Goal: Task Accomplishment & Management: Manage account settings

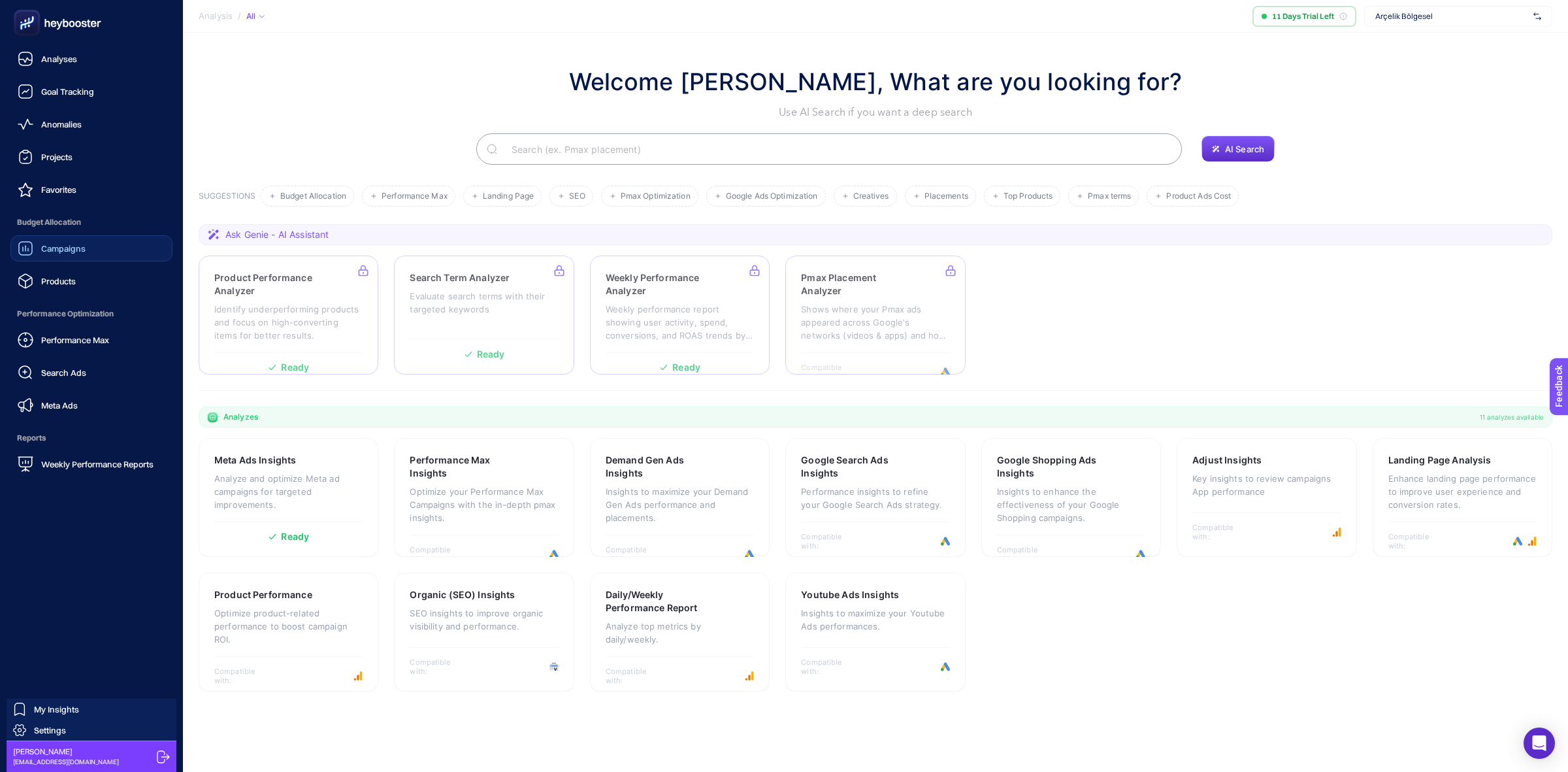
click at [118, 246] on link "Campaigns" at bounding box center [92, 248] width 162 height 26
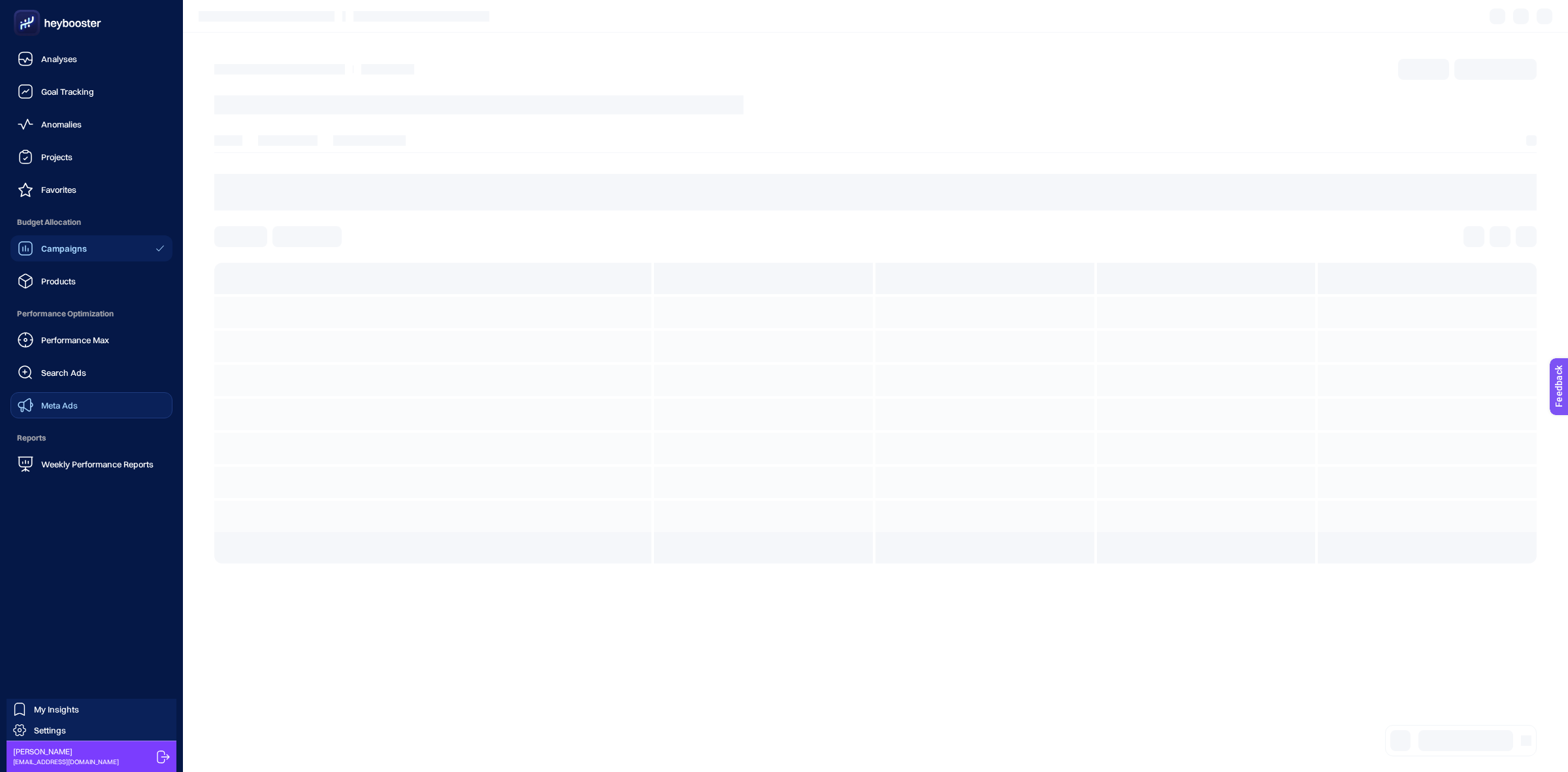
click at [97, 400] on link "Meta Ads" at bounding box center [92, 405] width 162 height 26
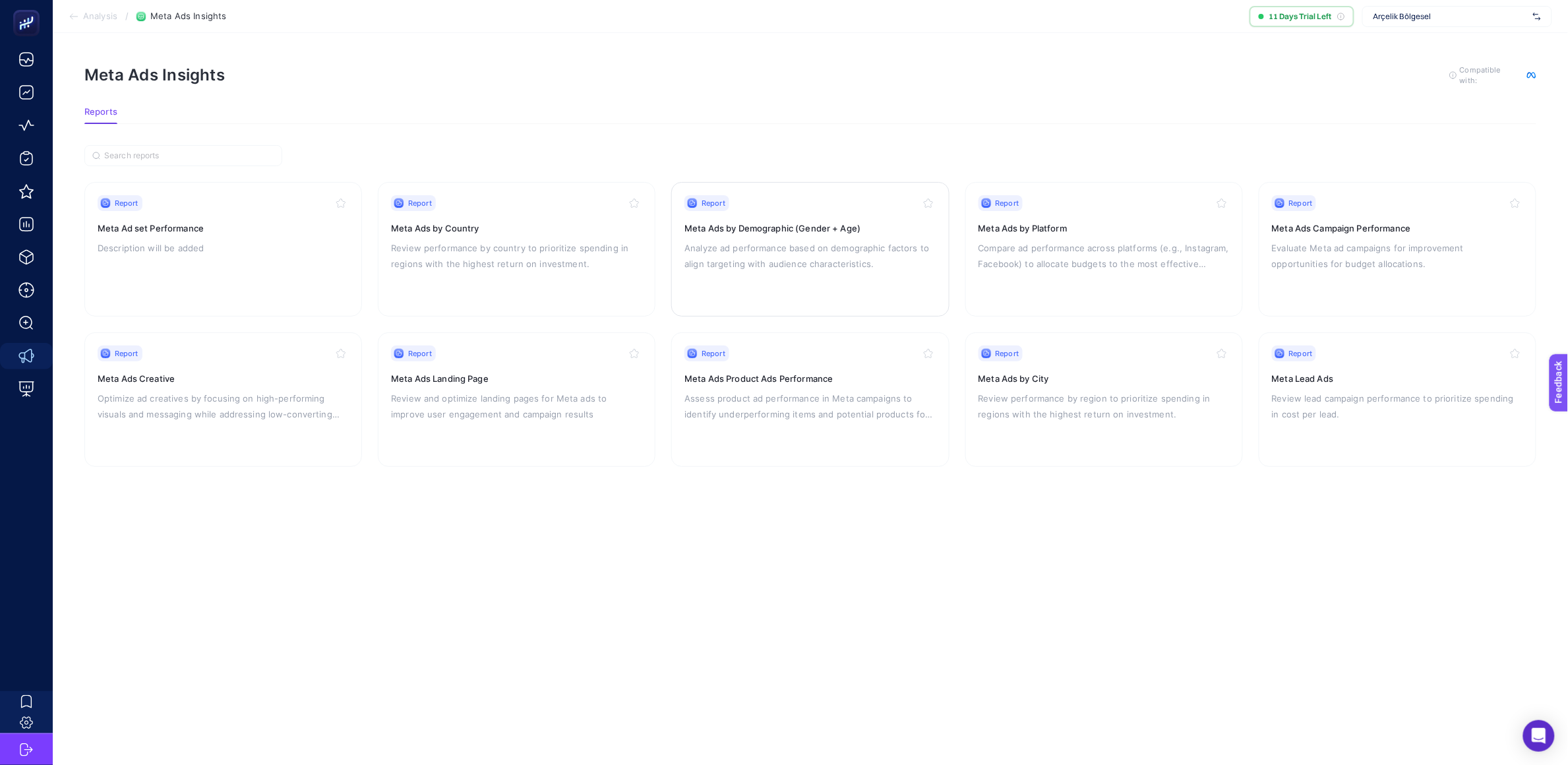
click at [795, 288] on div "Report Meta Ads by Demographic (Gender + Age) Analyze ad performance based on d…" at bounding box center [810, 250] width 251 height 108
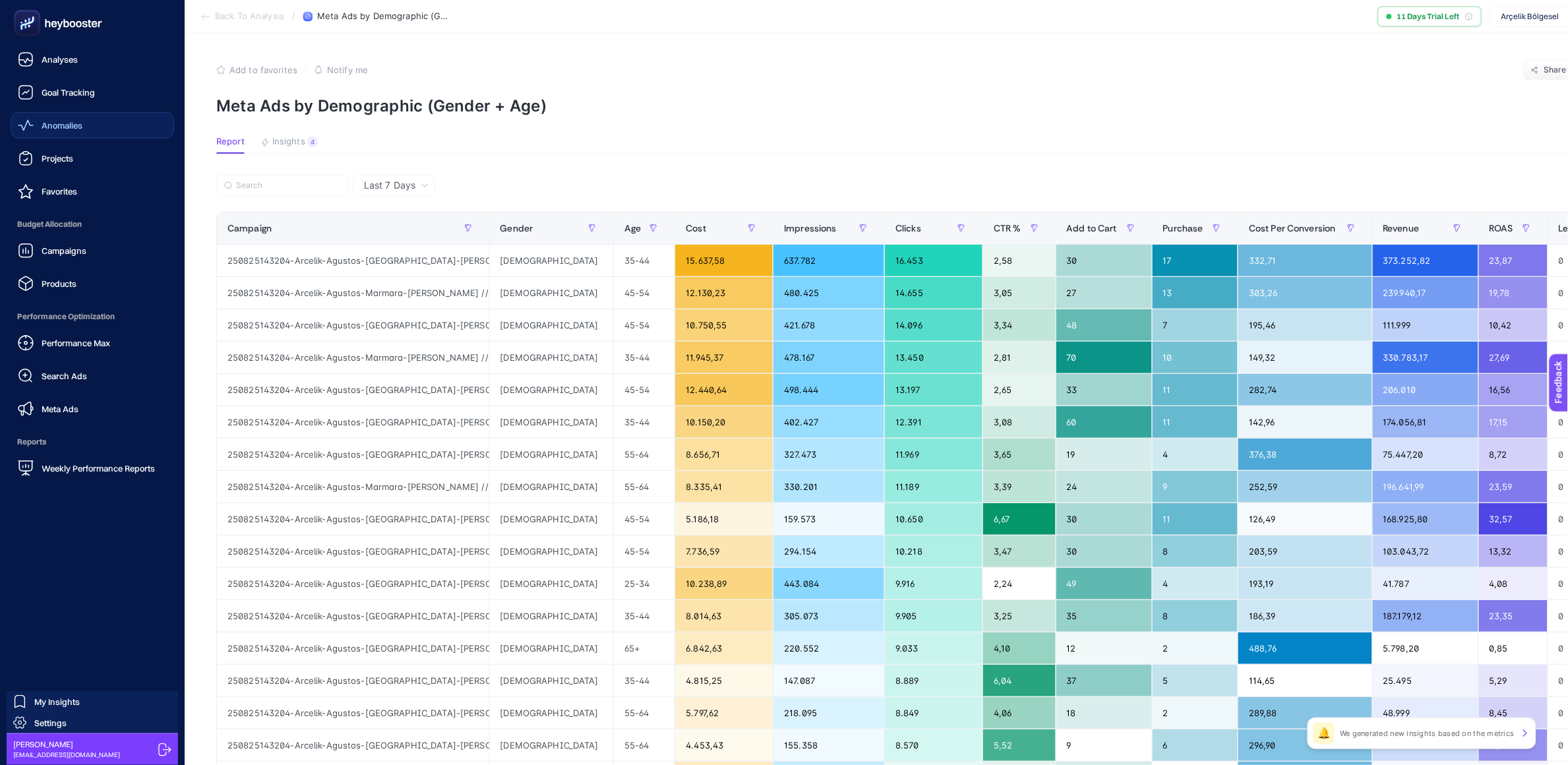
click at [101, 133] on link "Anomalies" at bounding box center [92, 126] width 164 height 26
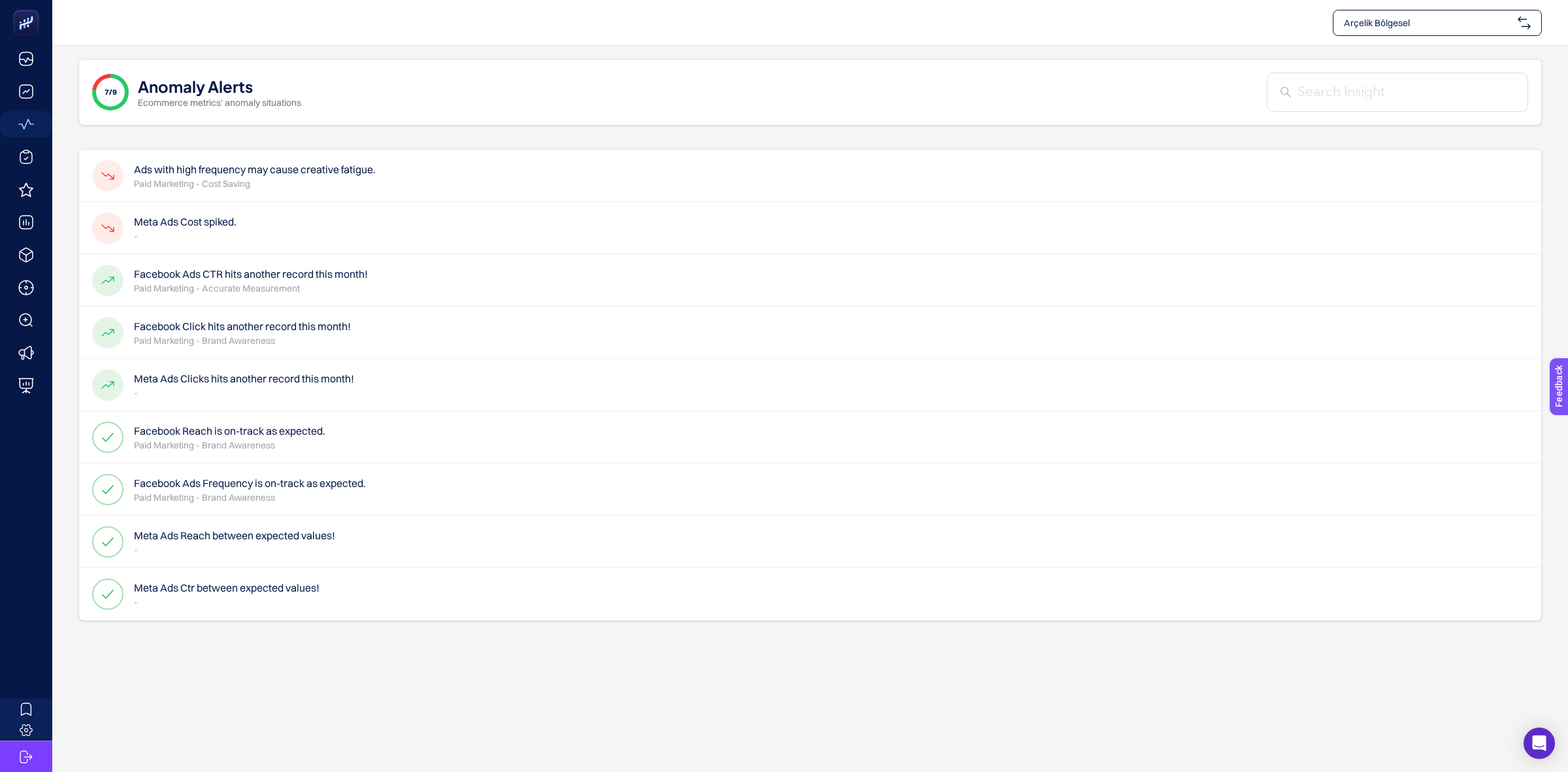
click at [226, 219] on h4 "Meta Ads Cost spiked." at bounding box center [185, 222] width 103 height 16
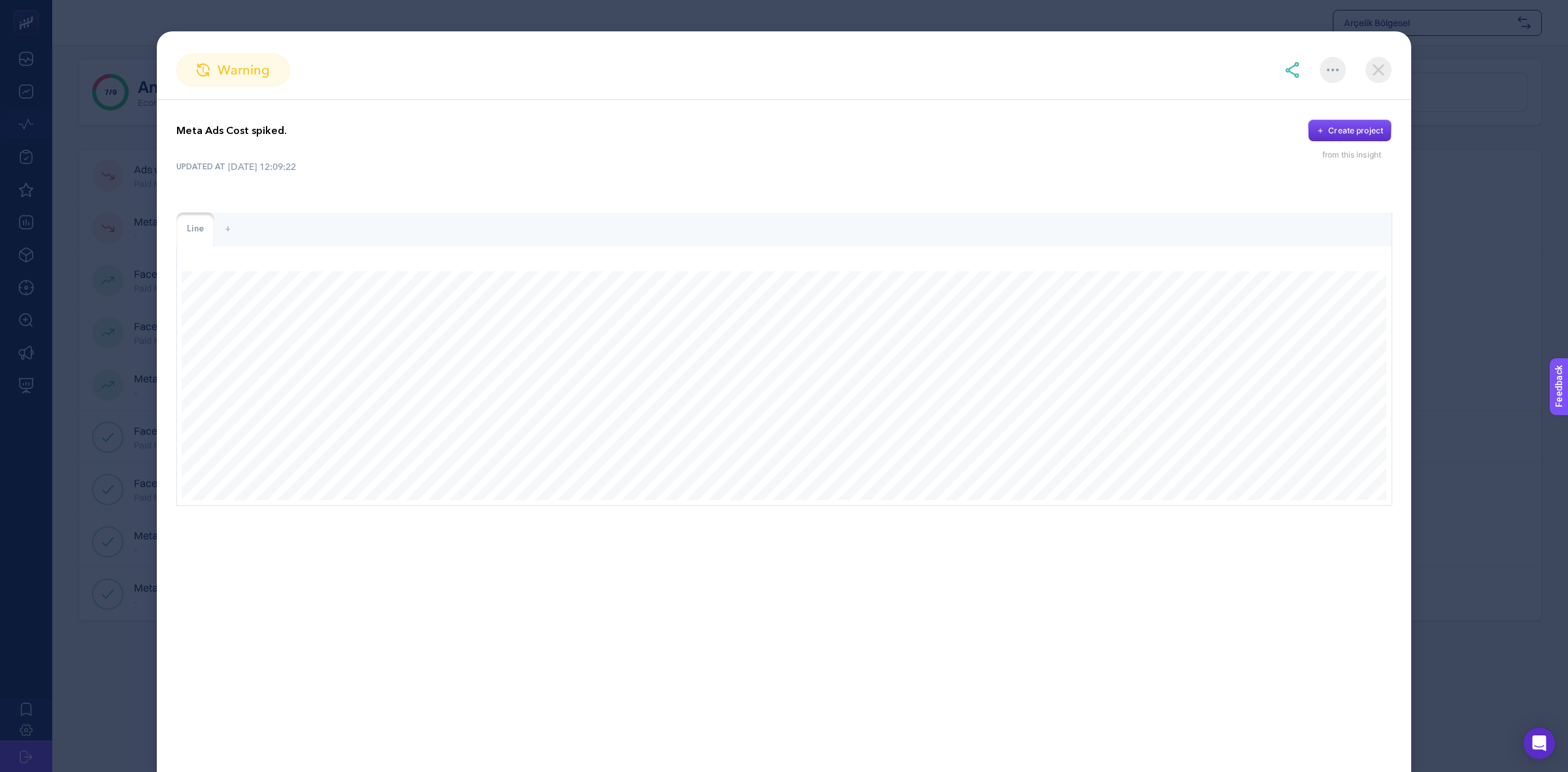
click at [97, 413] on section "warning Meta Ads Cost spiked. Create project from this insight UPDATED AT [DATE…" at bounding box center [784, 386] width 1568 height 772
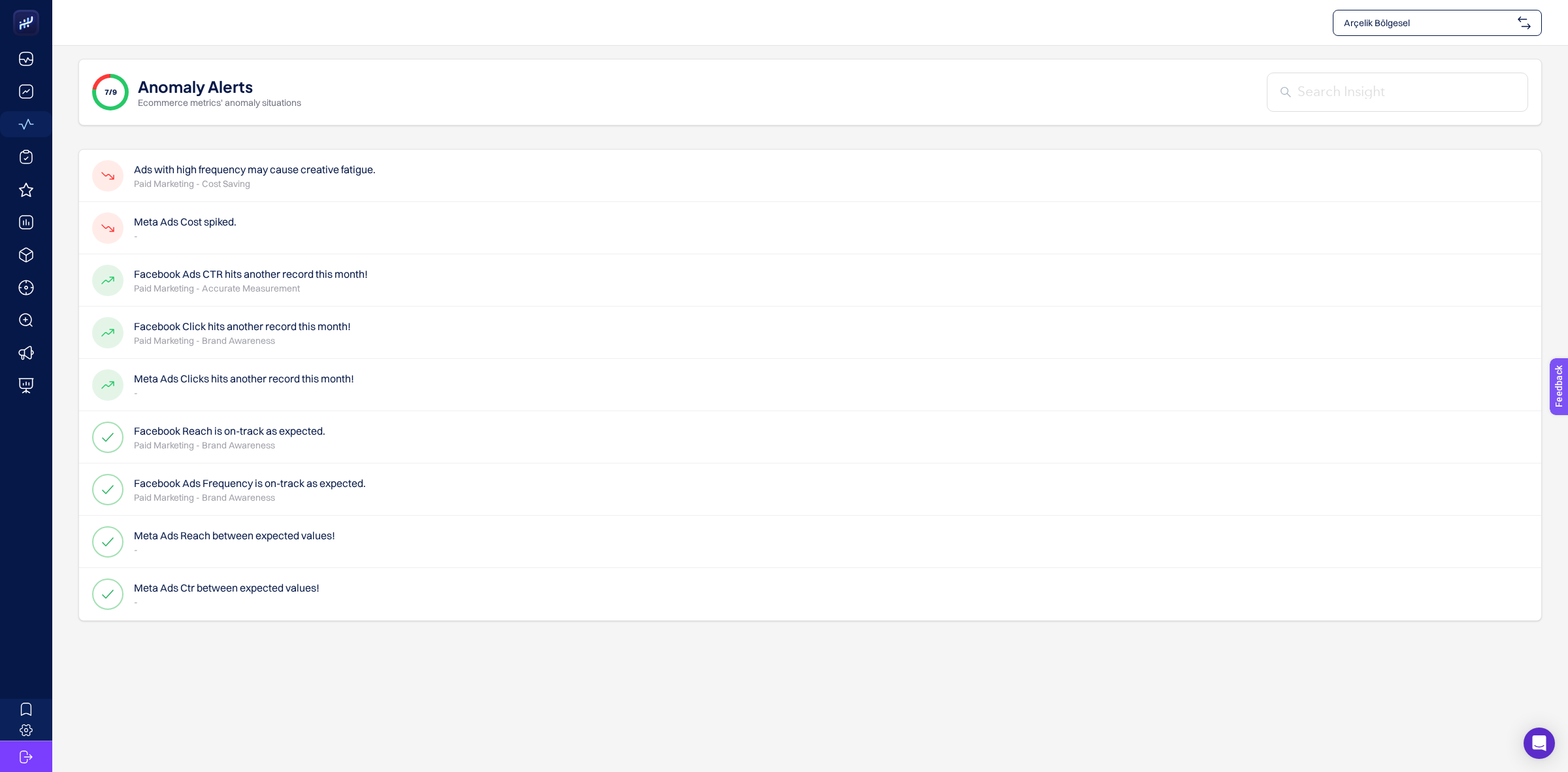
click at [195, 172] on h4 "Ads with high frequency may cause creative fatigue." at bounding box center [255, 170] width 241 height 16
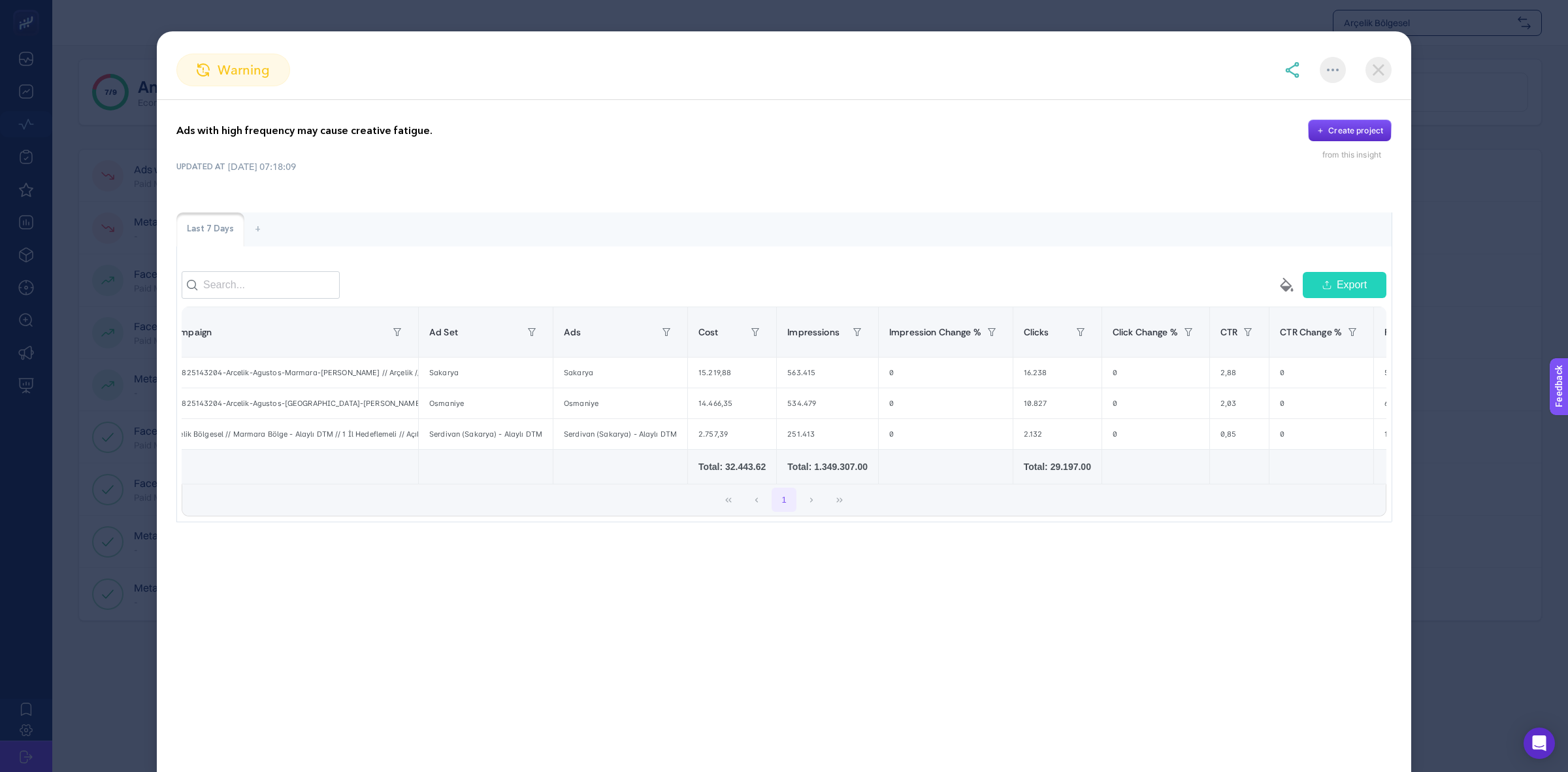
scroll to position [0, 25]
drag, startPoint x: 386, startPoint y: 446, endPoint x: 366, endPoint y: 455, distance: 21.9
click at [366, 449] on div "Arçelik Bölgesel // Marmara Bölge - Alaylı DTM // 1 İl Hedeflemeli // Açılış Ka…" at bounding box center [288, 434] width 260 height 30
click at [351, 447] on div "Arçelik Bölgesel // Marmara Bölge - Alaylı DTM // 1 İl Hedeflemeli // Açılış Ka…" at bounding box center [288, 434] width 260 height 30
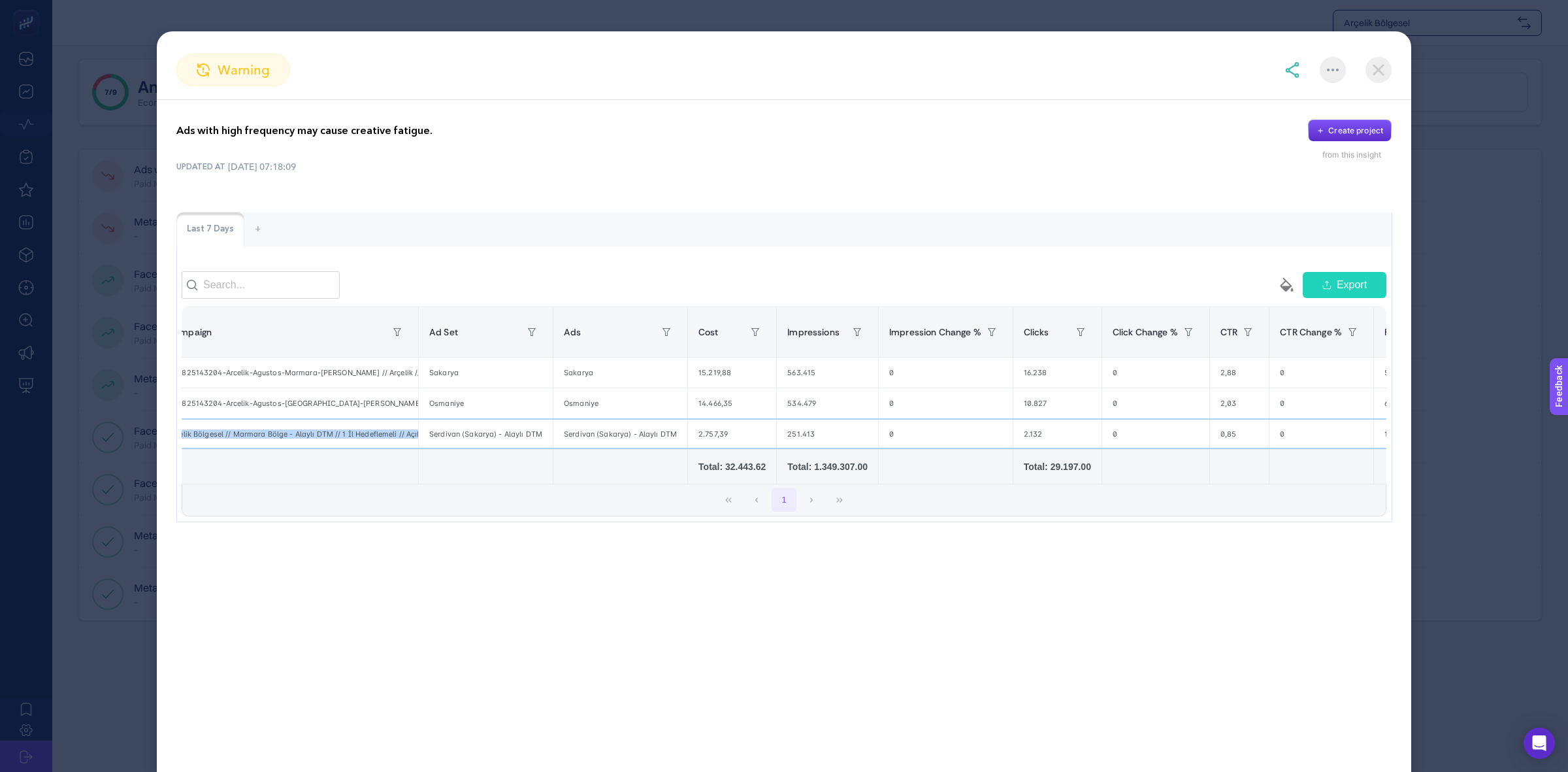
click at [351, 447] on div "Arçelik Bölgesel // Marmara Bölge - Alaylı DTM // 1 İl Hedeflemeli // Açılış Ka…" at bounding box center [288, 434] width 260 height 30
click at [369, 437] on div "Arçelik Bölgesel // Marmara Bölge - Alaylı DTM // 1 İl Hedeflemeli // Açılış Ka…" at bounding box center [288, 434] width 260 height 30
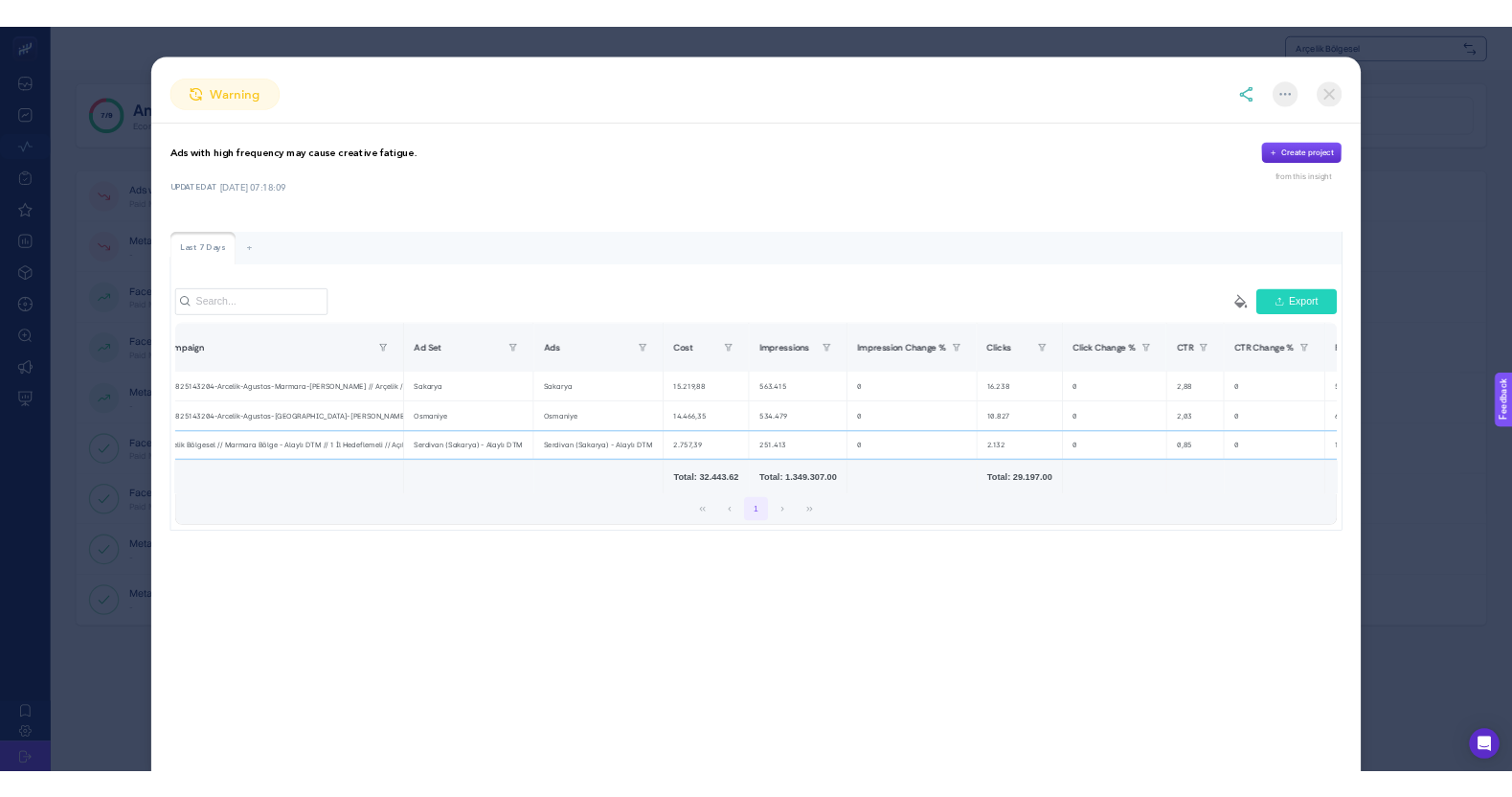
scroll to position [0, 0]
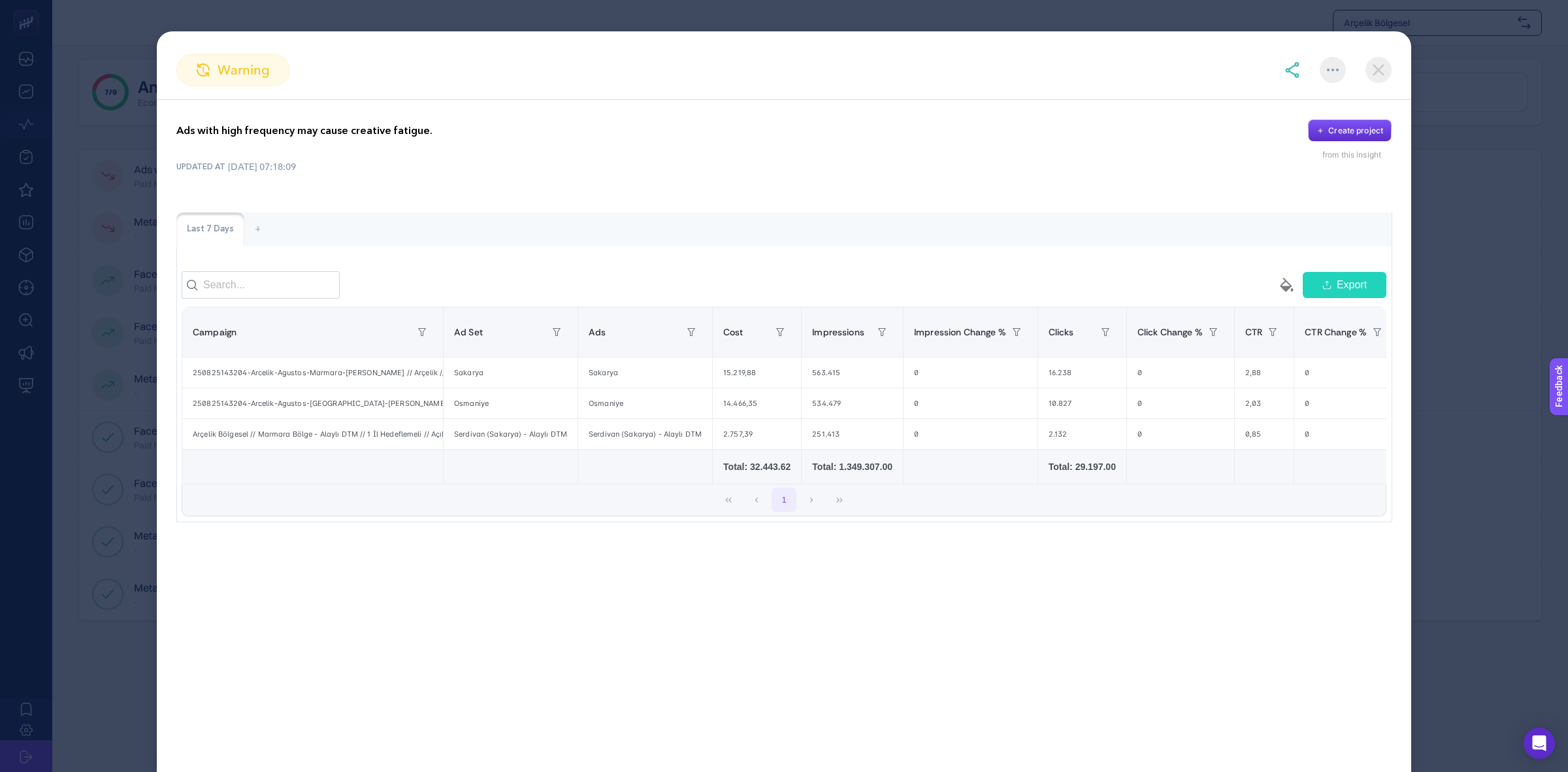
click at [1378, 70] on img at bounding box center [1379, 70] width 26 height 26
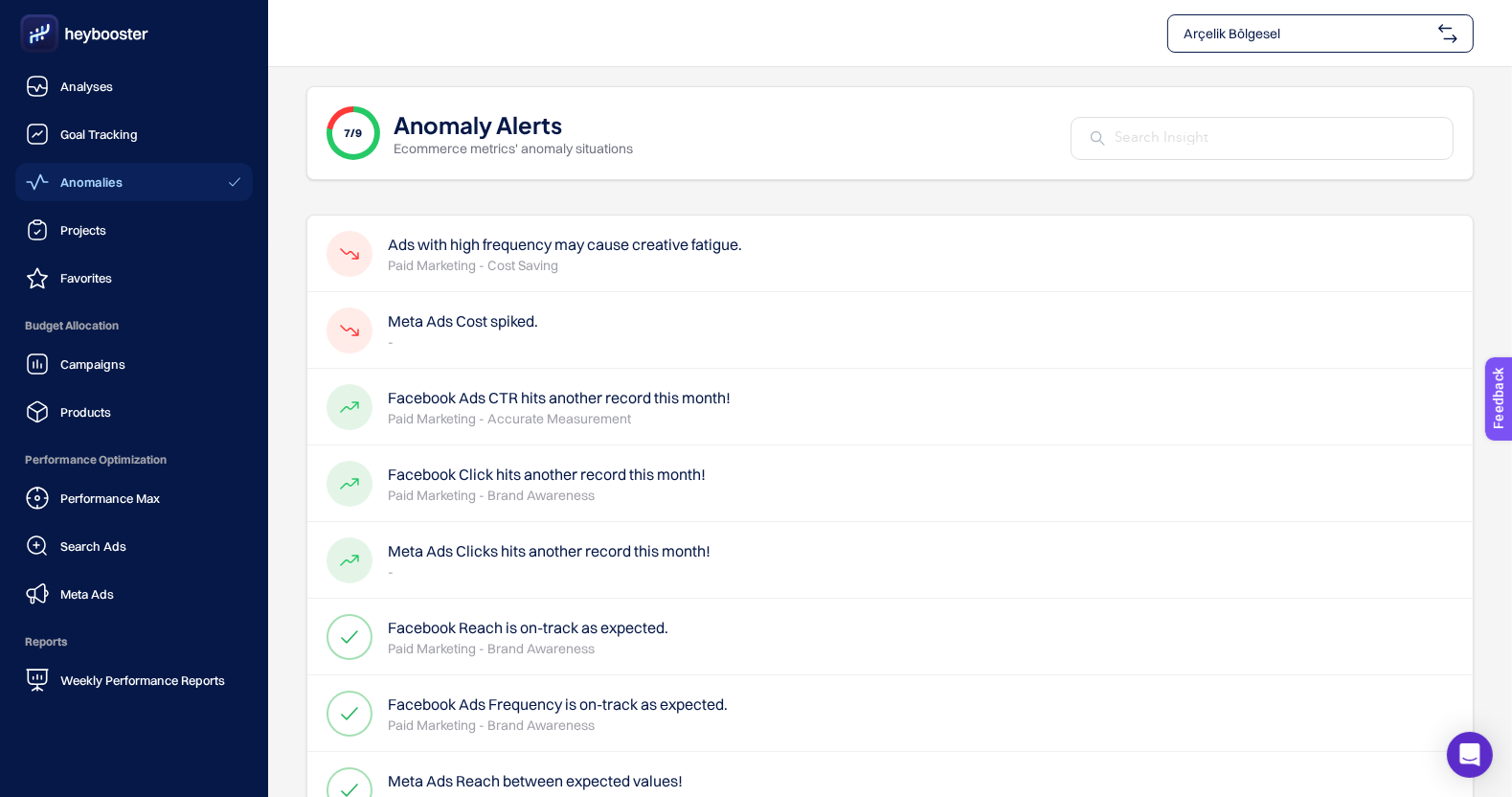
scroll to position [132, 0]
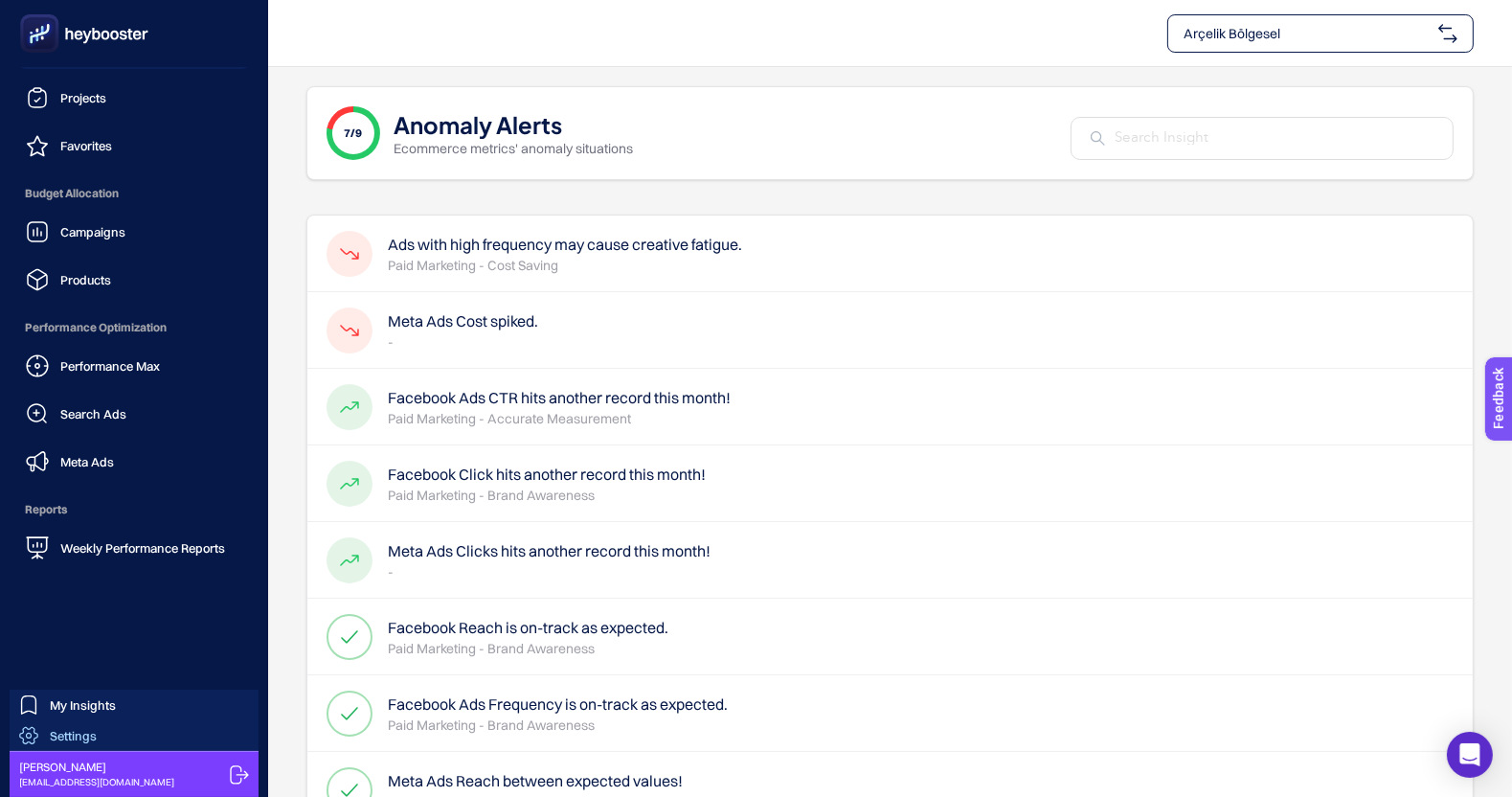
click at [92, 730] on span "Settings" at bounding box center [73, 736] width 47 height 15
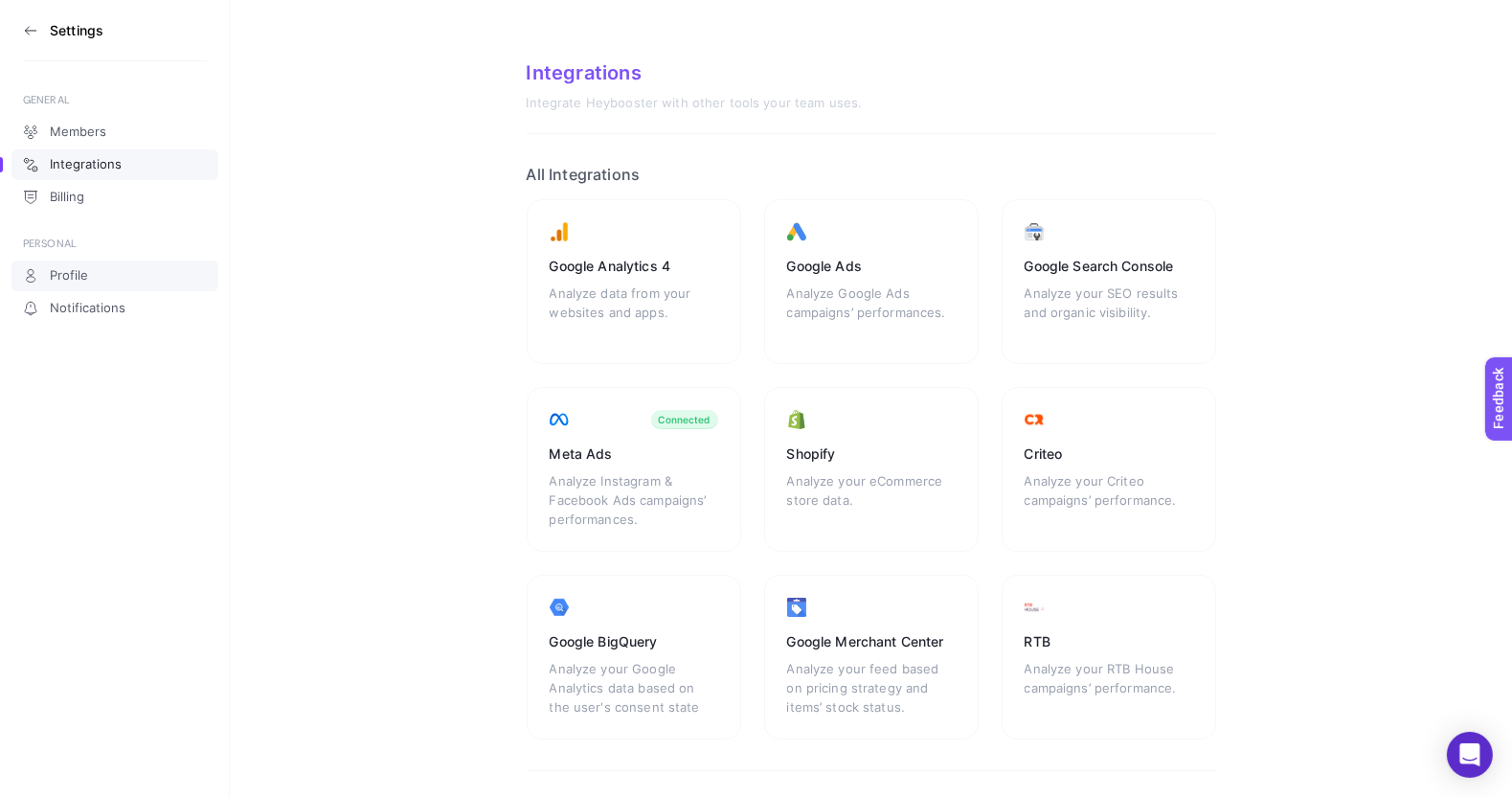
click at [96, 283] on link "Profile" at bounding box center [115, 276] width 207 height 31
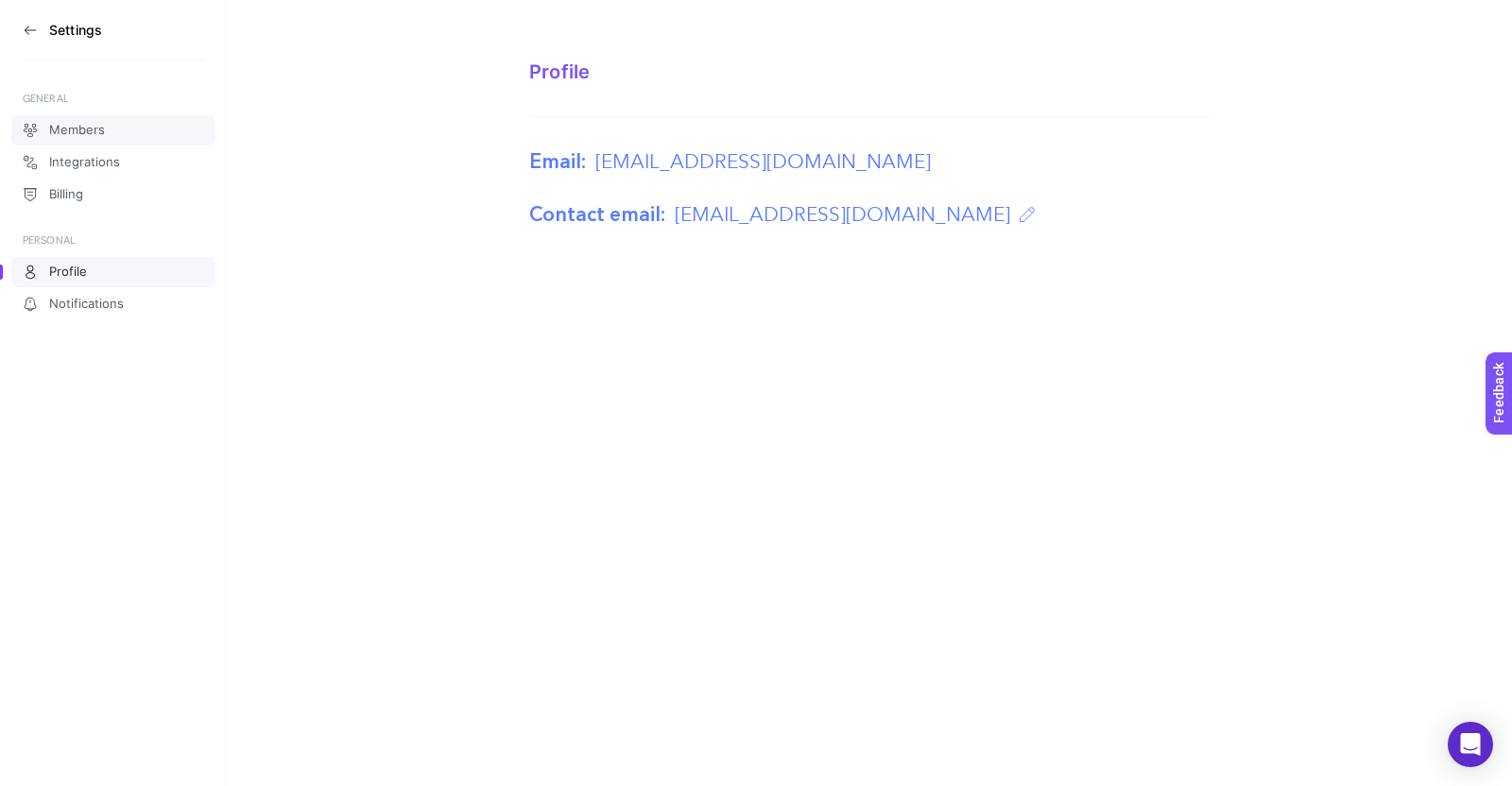
click at [91, 125] on span "Members" at bounding box center [77, 131] width 56 height 15
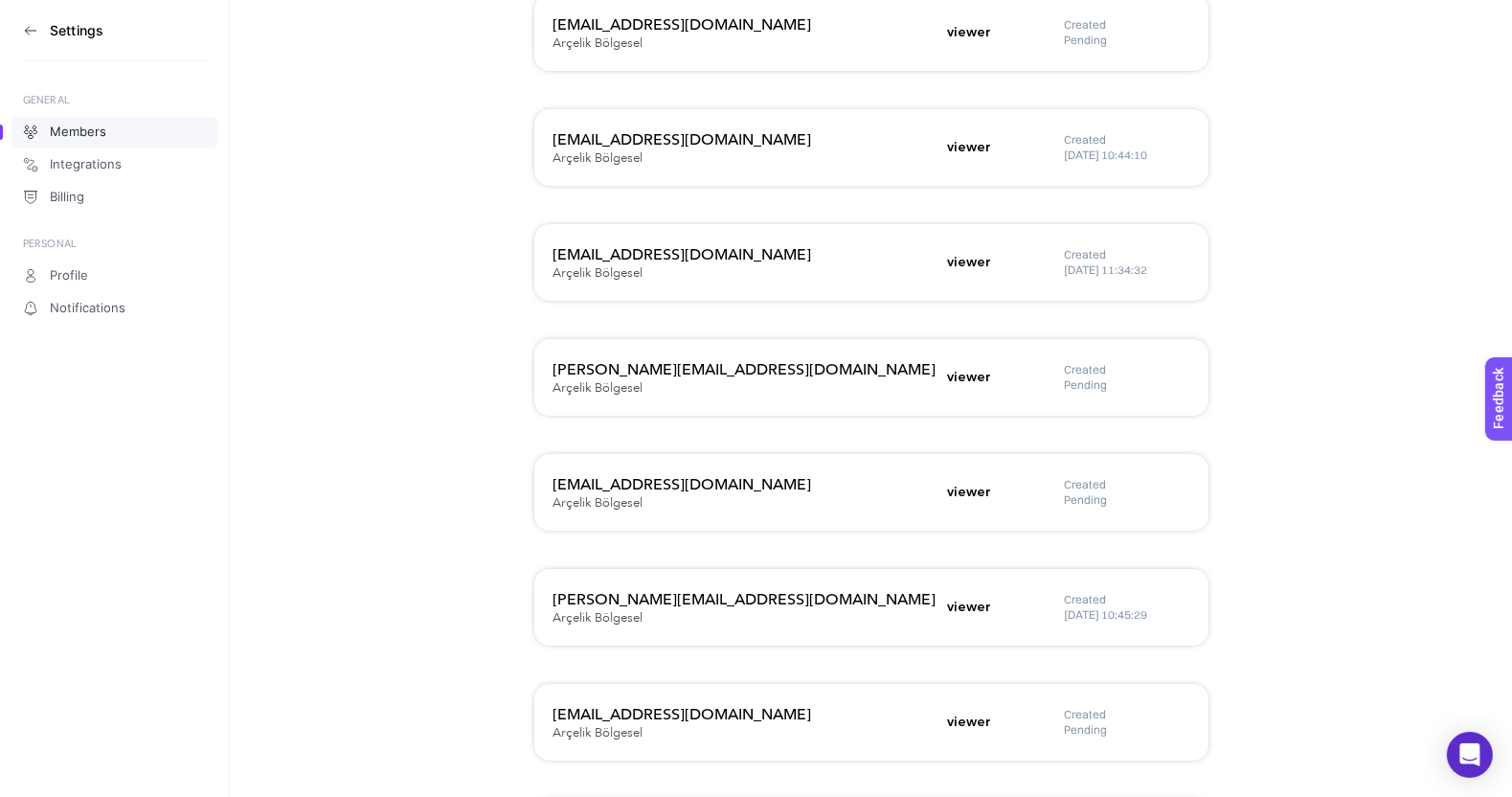
scroll to position [685, 0]
click at [1099, 383] on h5 "Pending" at bounding box center [1127, 384] width 125 height 15
click at [1248, 427] on section "Members + New Teammate [EMAIL_ADDRESS][DOMAIN_NAME] Arçelik Bölgesel viewer Cre…" at bounding box center [871, 167] width 1282 height 1704
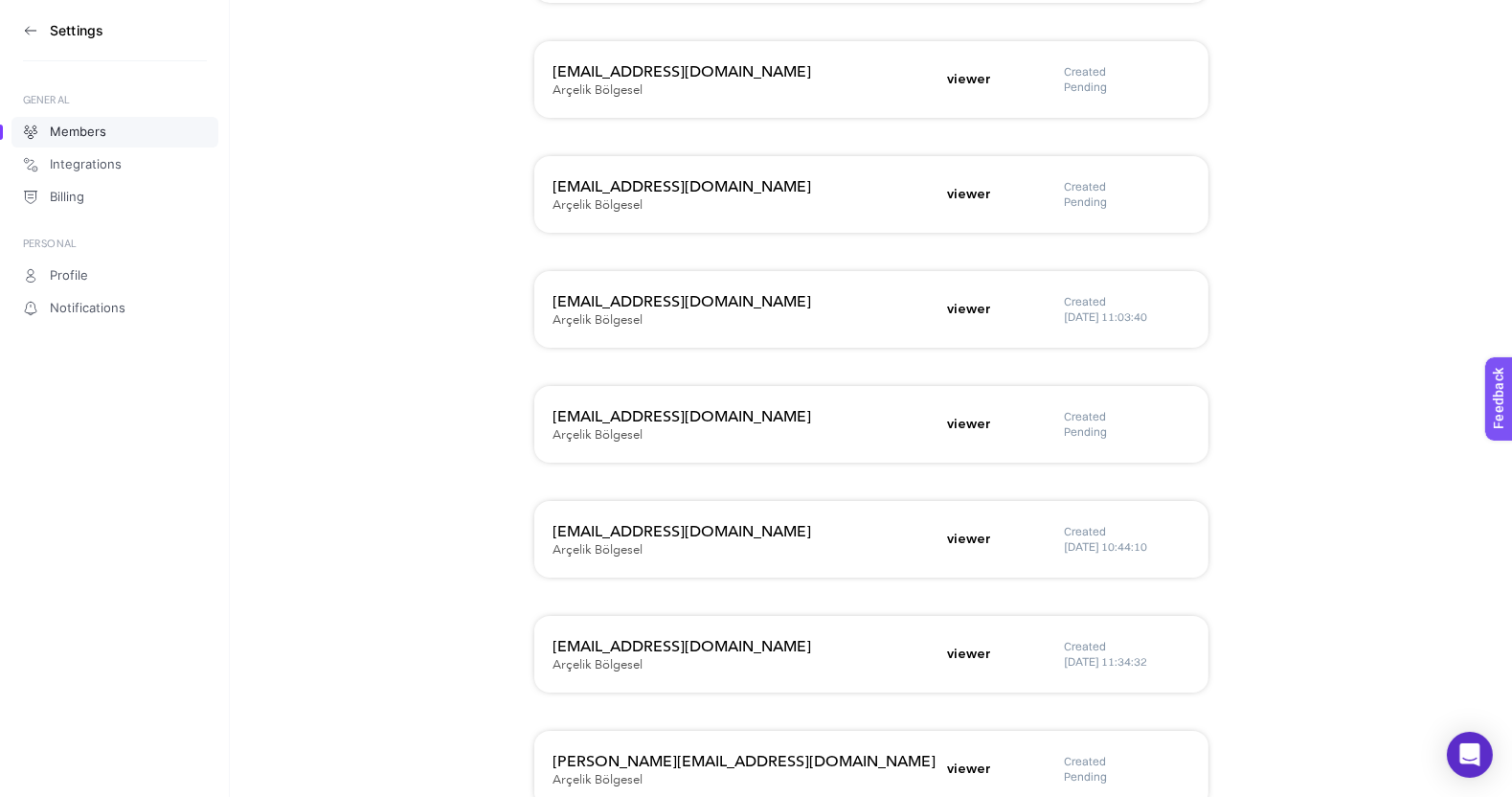
scroll to position [0, 0]
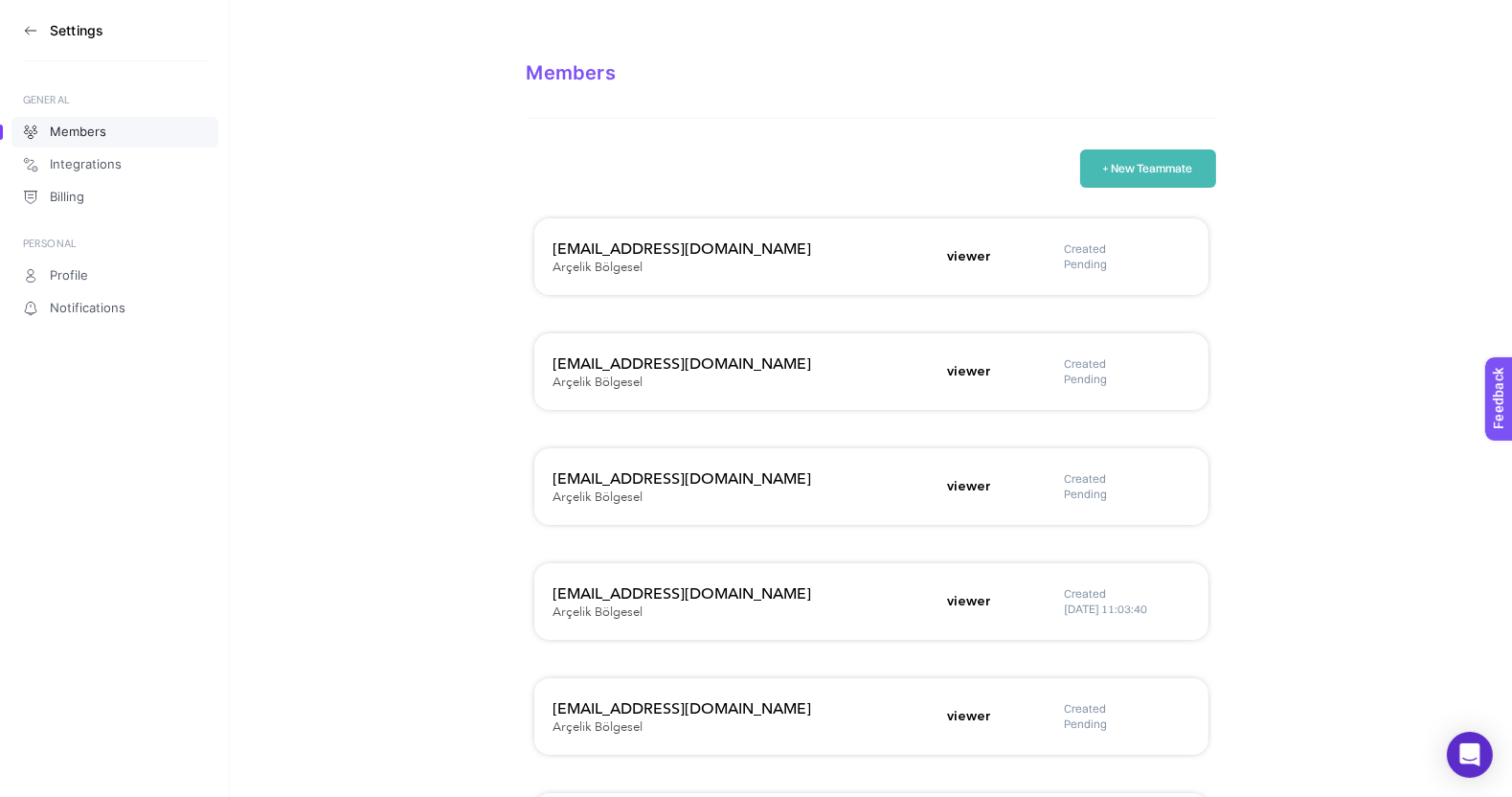
click at [1123, 161] on button "+ New Teammate" at bounding box center [1148, 169] width 136 height 38
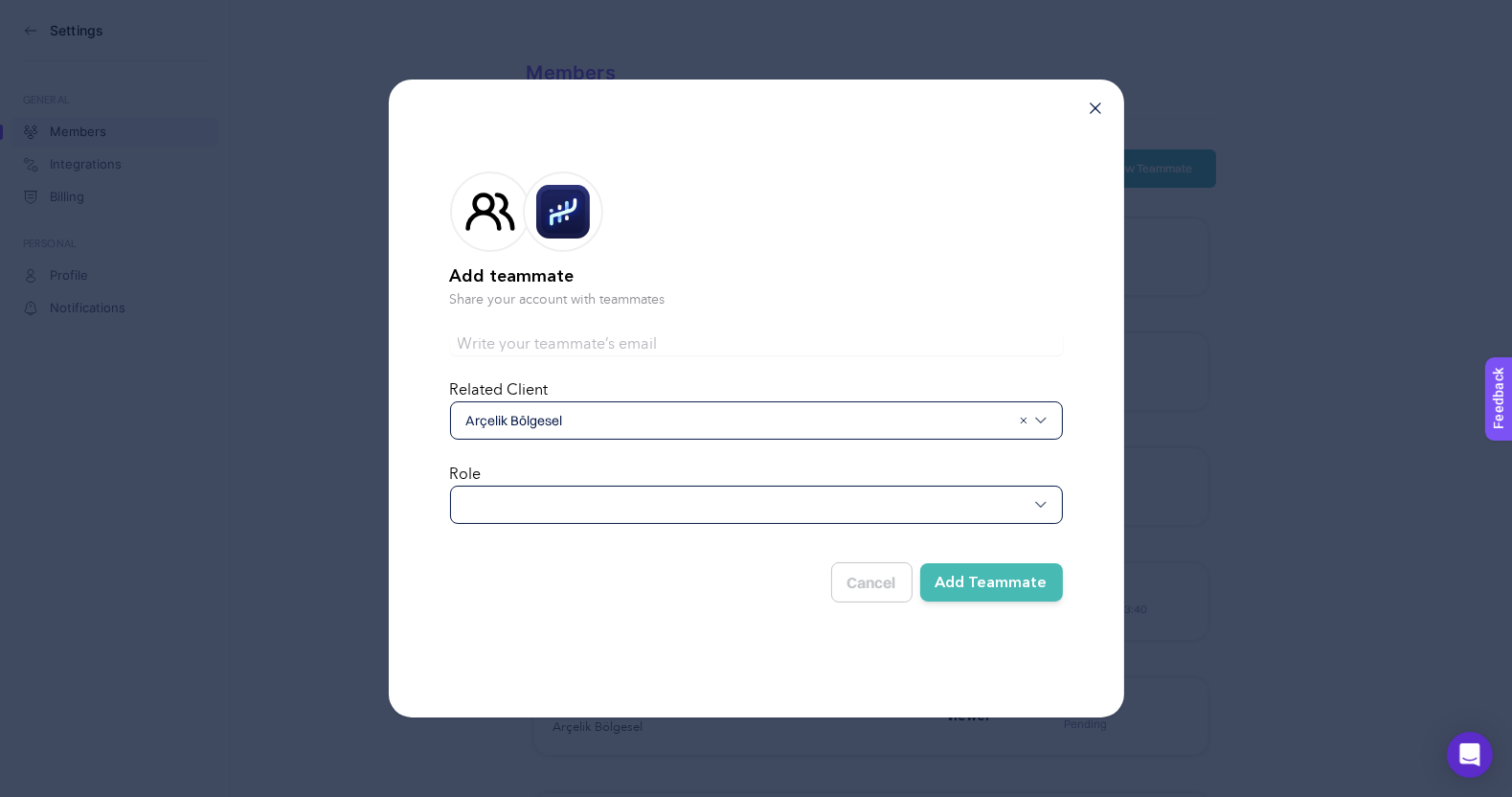
click at [876, 505] on div at bounding box center [756, 504] width 613 height 38
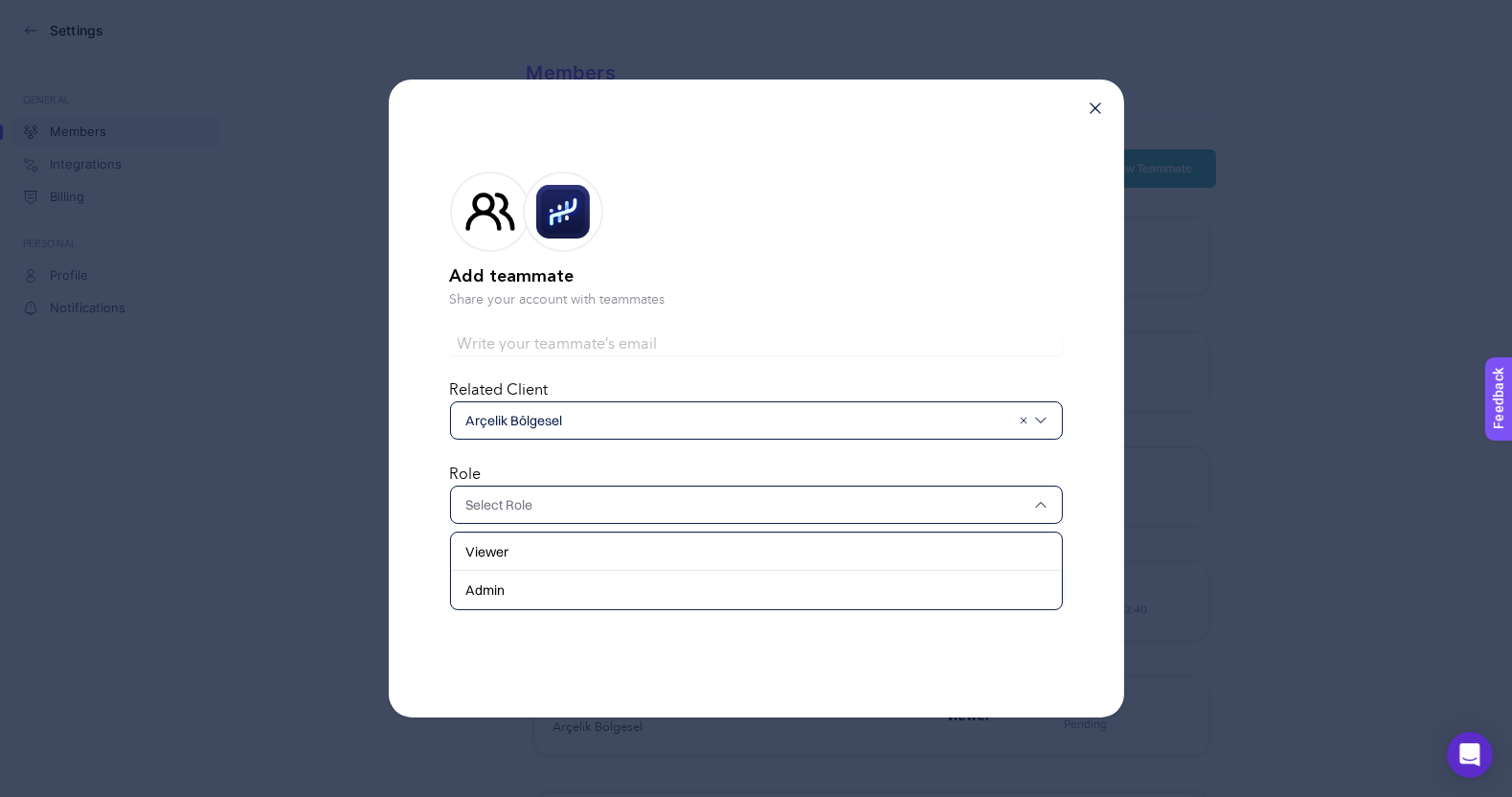
click at [876, 505] on input "text" at bounding box center [746, 504] width 561 height 19
click at [1103, 103] on div "Add teammate Share your account with teammates Related Client [PERSON_NAME] Rol…" at bounding box center [756, 398] width 735 height 638
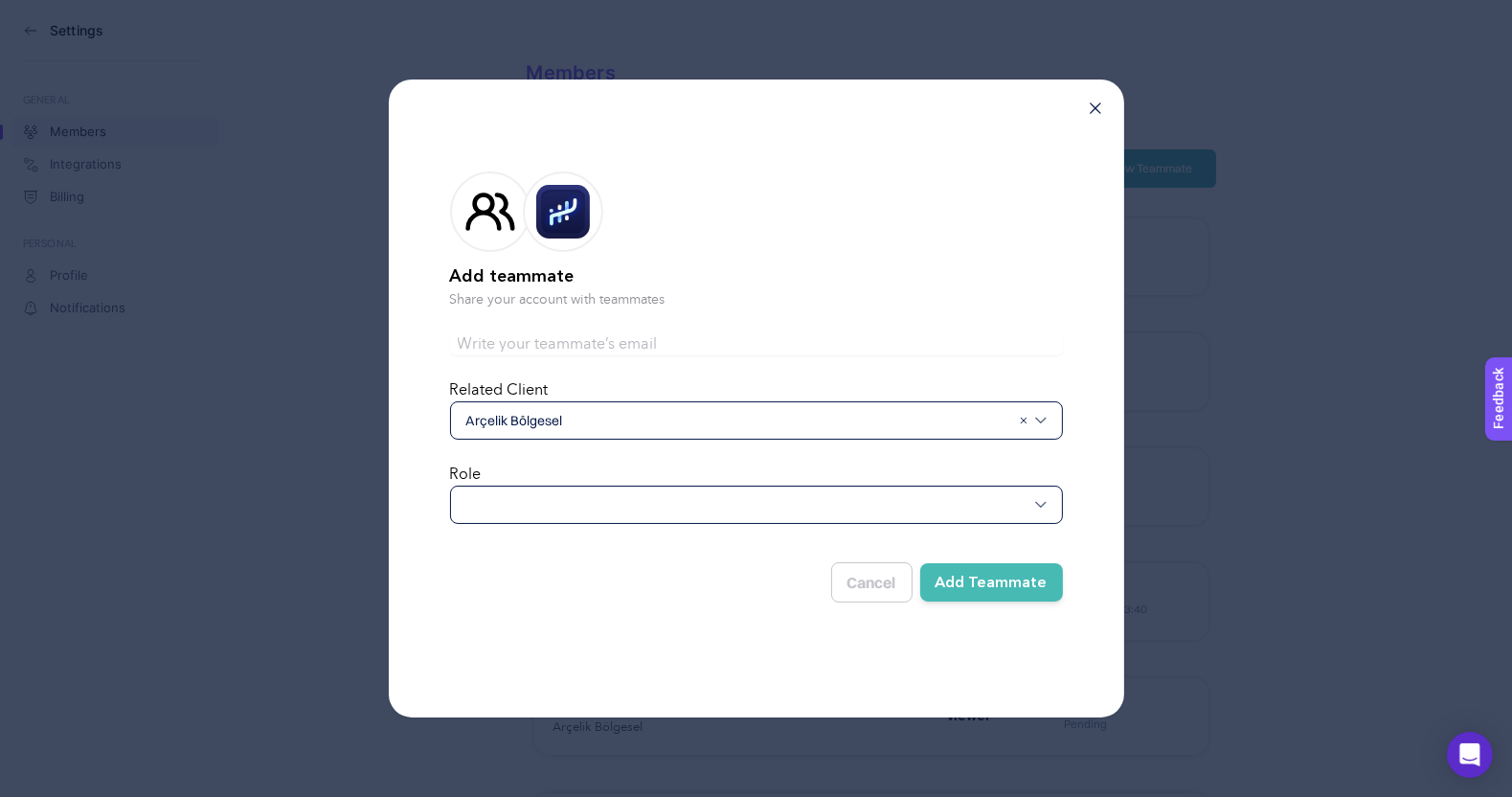
click at [1087, 113] on div "Add teammate Share your account with teammates Related Client [PERSON_NAME] Rol…" at bounding box center [756, 398] width 735 height 638
click at [1101, 110] on div "Add teammate Share your account with teammates Related Client [PERSON_NAME] Rol…" at bounding box center [756, 398] width 735 height 638
click at [1091, 112] on icon at bounding box center [1095, 108] width 12 height 12
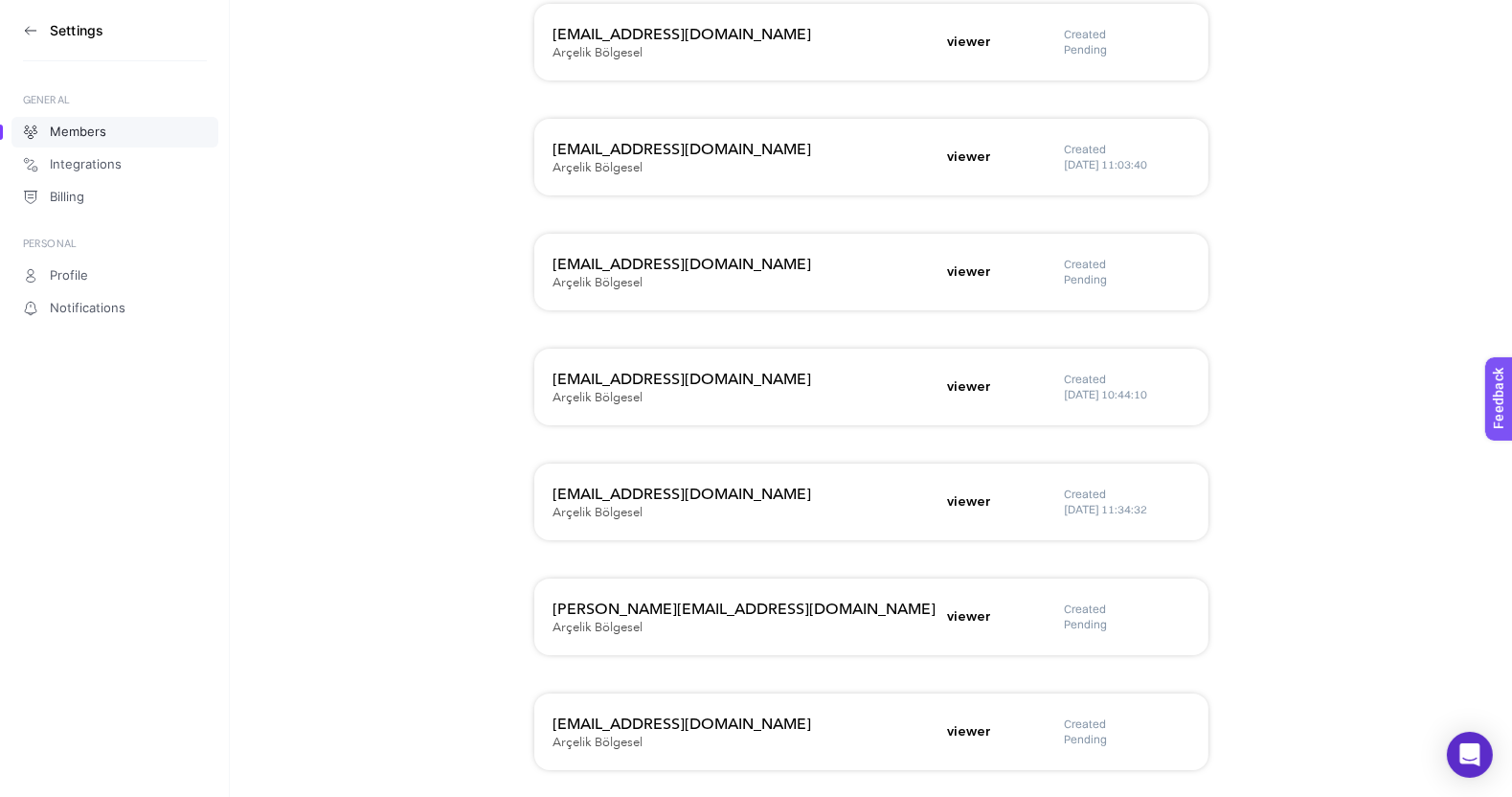
scroll to position [442, 0]
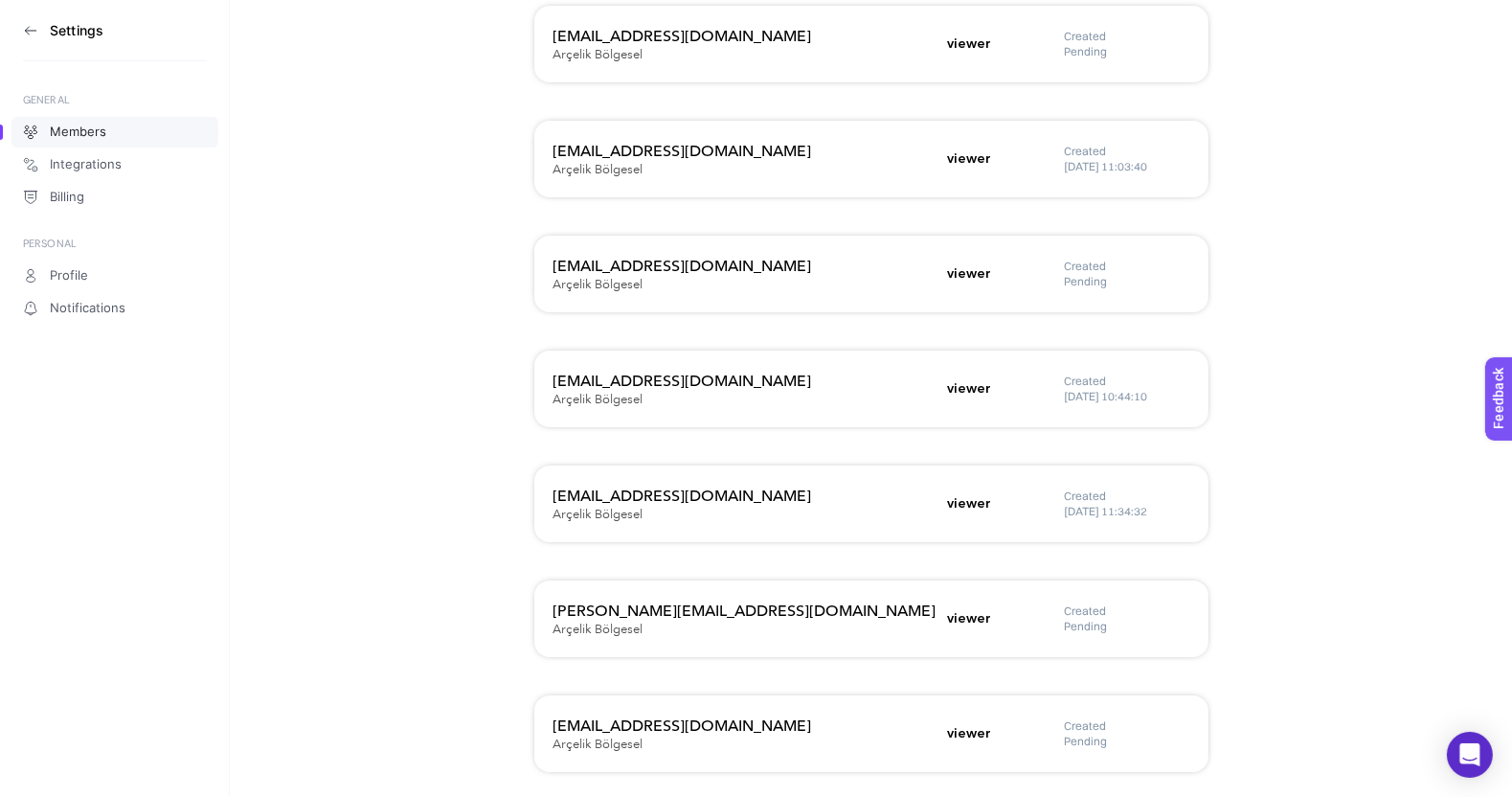
click at [603, 616] on h3 "[PERSON_NAME][EMAIL_ADDRESS][DOMAIN_NAME]" at bounding box center [744, 611] width 383 height 23
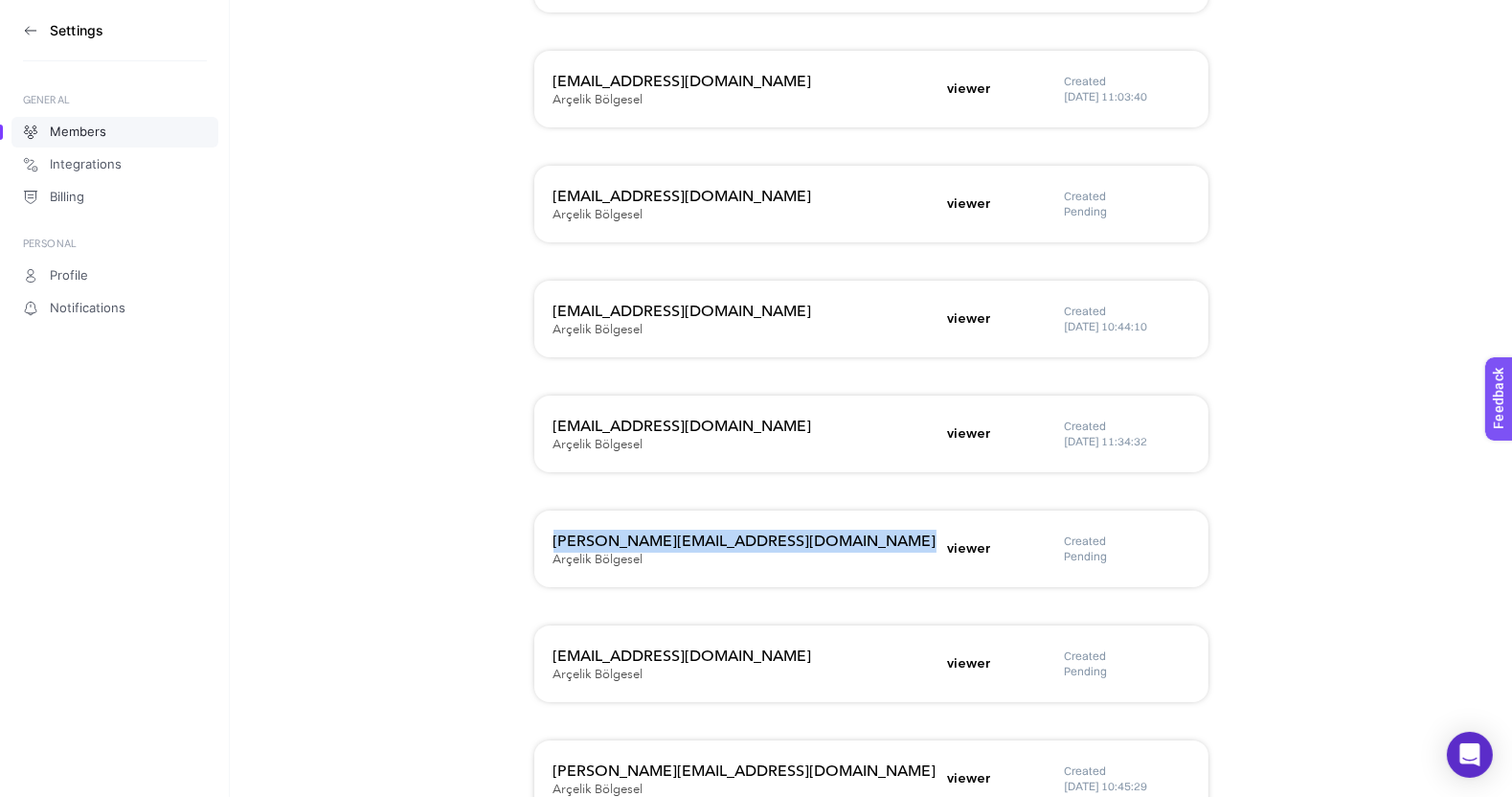
scroll to position [513, 0]
click at [40, 39] on section "Settings" at bounding box center [115, 31] width 184 height 61
click at [26, 27] on icon at bounding box center [31, 31] width 15 height 15
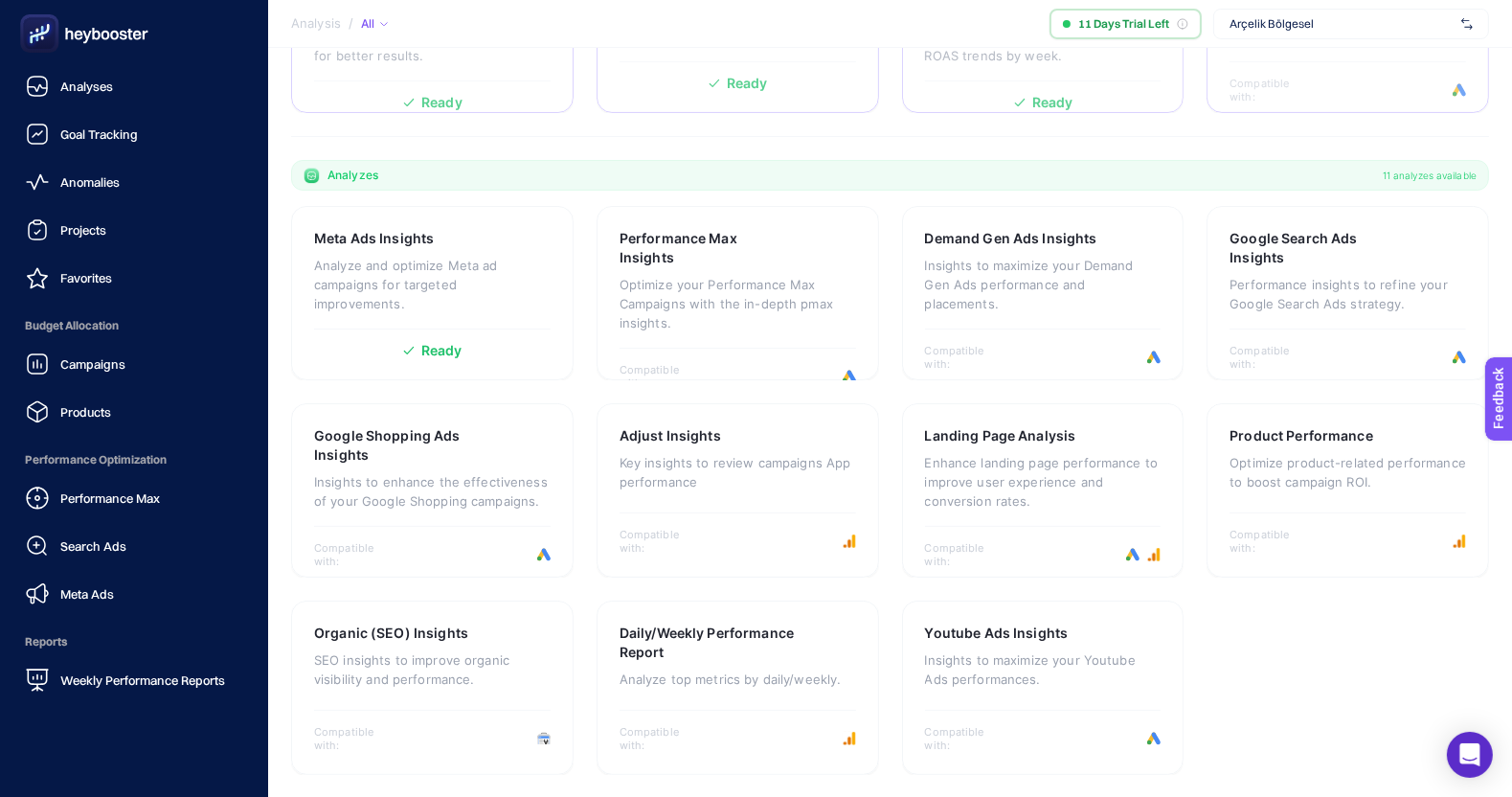
click at [81, 31] on icon at bounding box center [84, 34] width 138 height 38
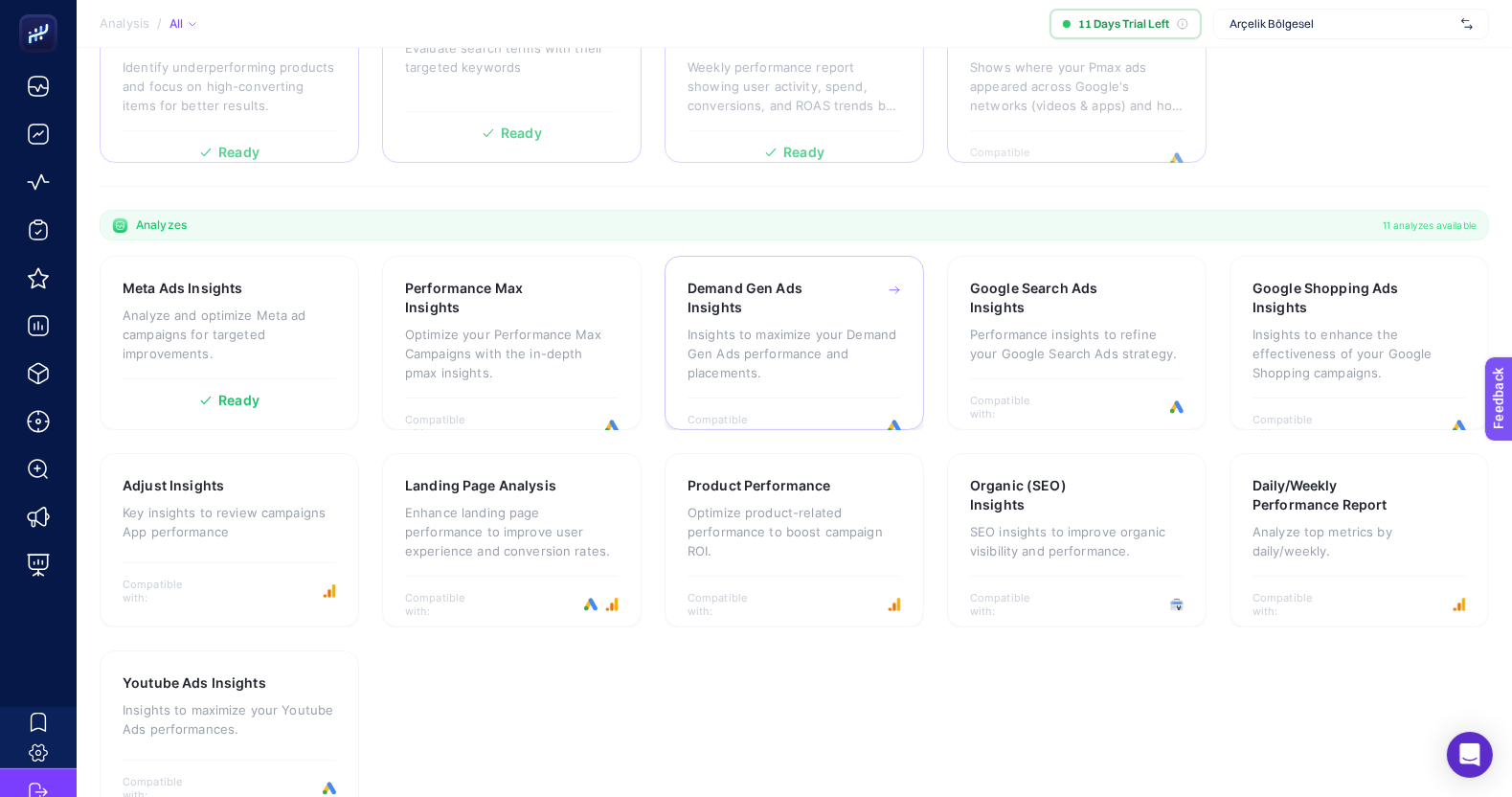
scroll to position [0, 0]
